Goal: Book appointment/travel/reservation

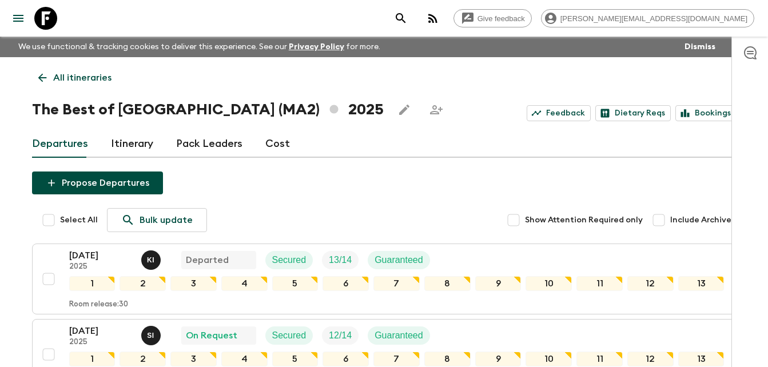
click at [37, 77] on icon at bounding box center [42, 77] width 13 height 13
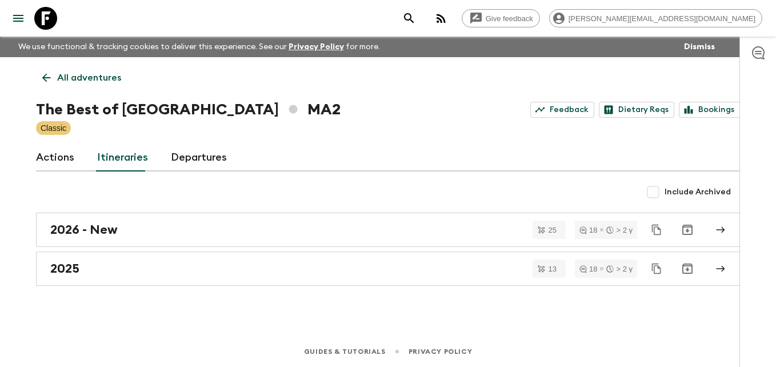
click at [47, 83] on icon at bounding box center [46, 77] width 13 height 13
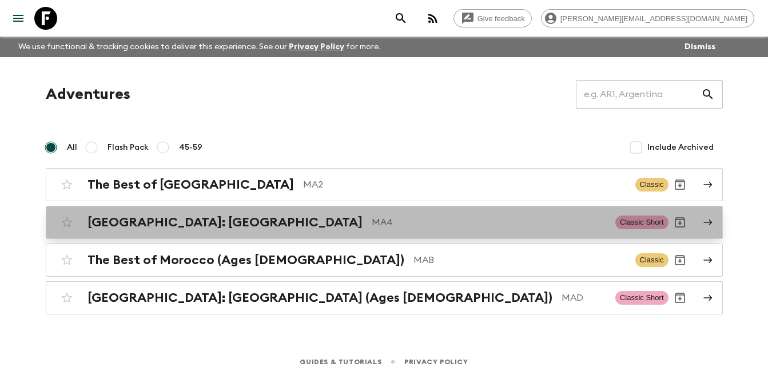
click at [191, 220] on h2 "[GEOGRAPHIC_DATA]: [GEOGRAPHIC_DATA]" at bounding box center [224, 222] width 275 height 15
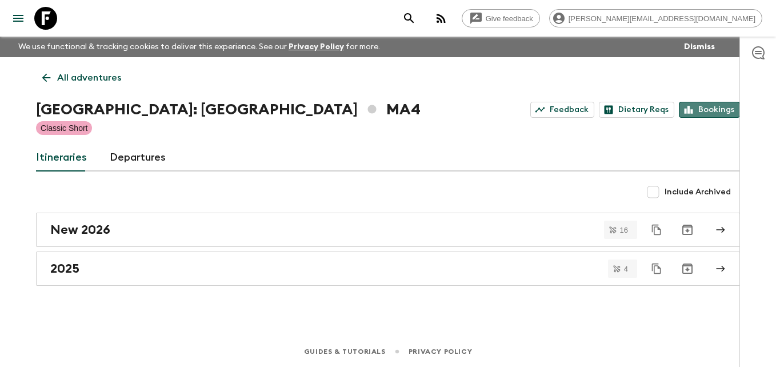
click at [723, 109] on link "Bookings" at bounding box center [709, 110] width 61 height 16
